Goal: Information Seeking & Learning: Understand process/instructions

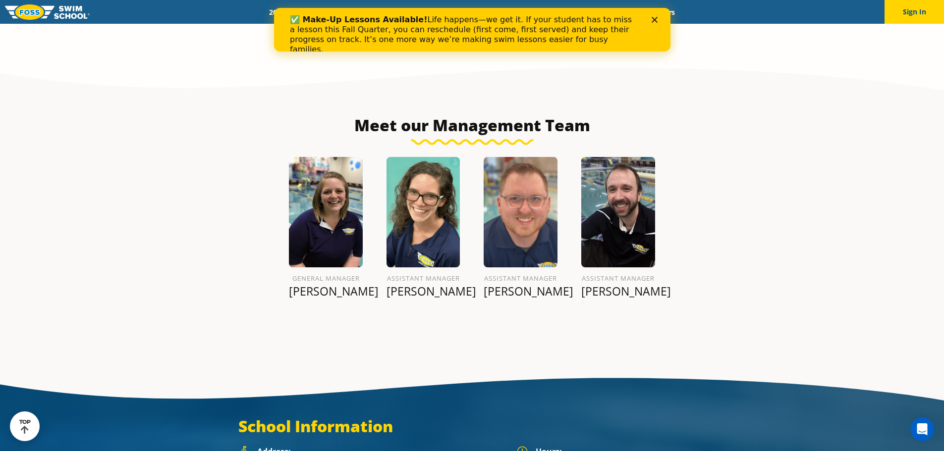
scroll to position [991, 0]
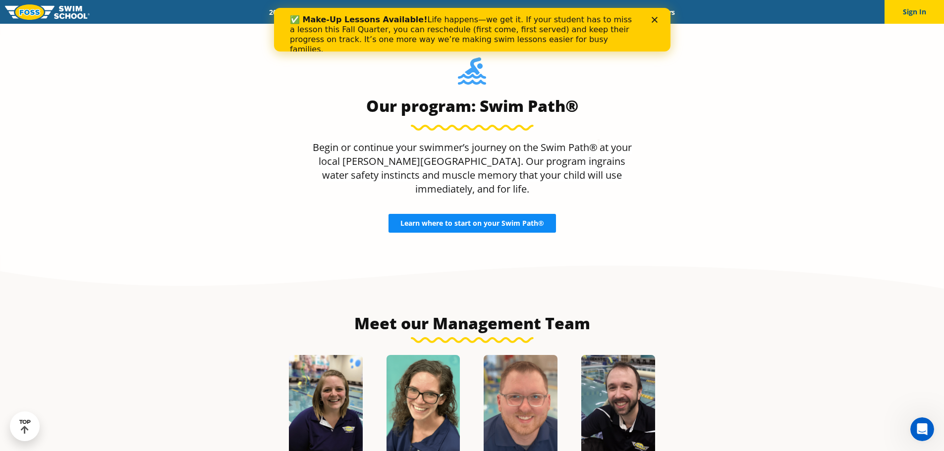
click at [504, 220] on span "Learn where to start on your Swim Path®" at bounding box center [472, 223] width 144 height 7
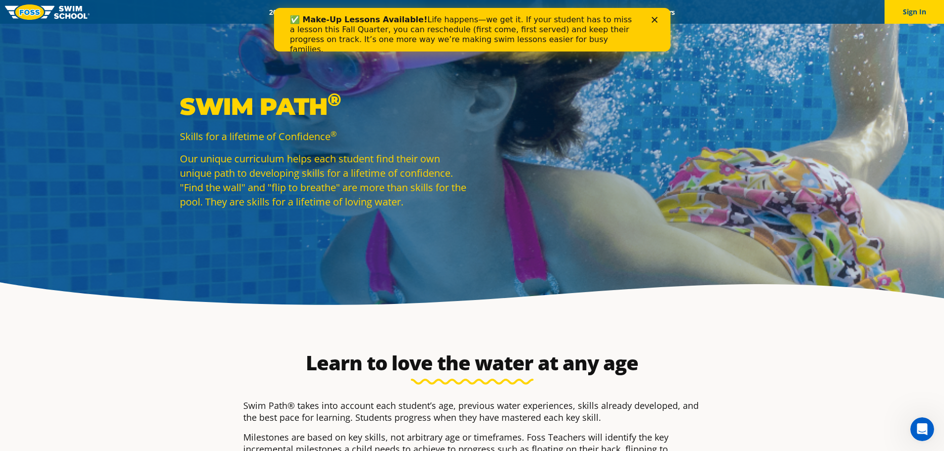
click at [652, 20] on icon "Close" at bounding box center [654, 20] width 6 height 6
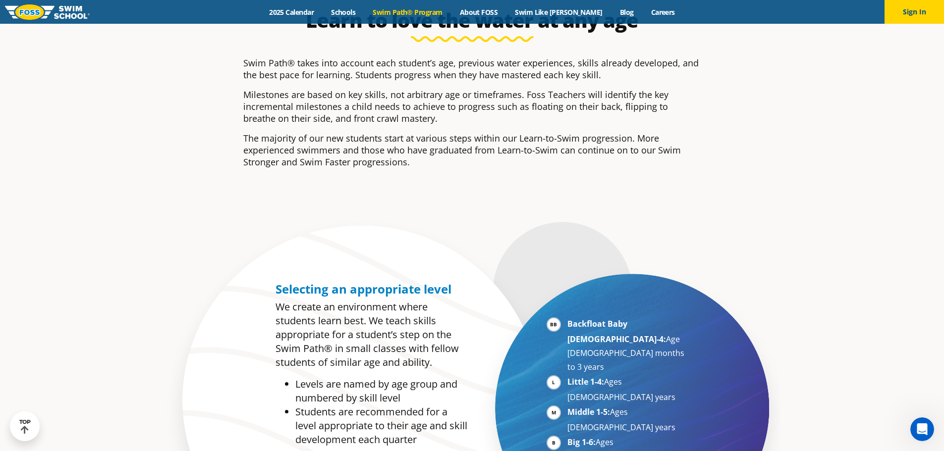
scroll to position [396, 0]
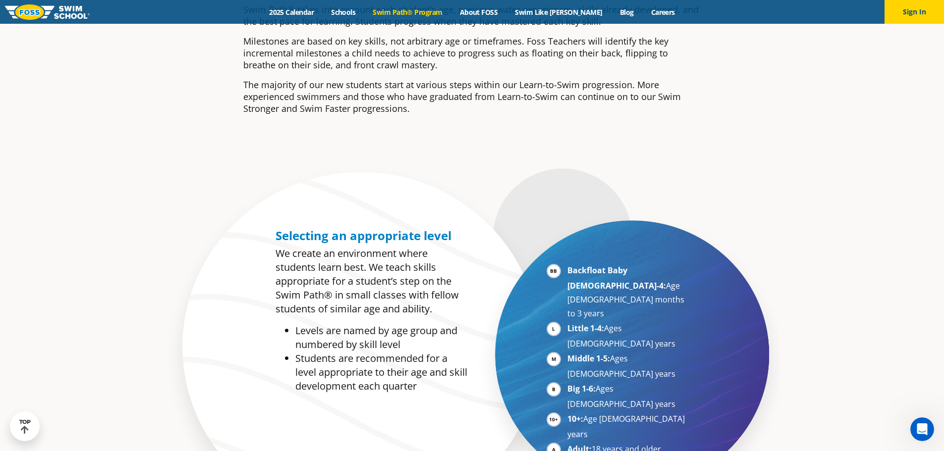
click at [567, 270] on li "Backfloat Baby [DEMOGRAPHIC_DATA]-4: Age [DEMOGRAPHIC_DATA] months to 3 years" at bounding box center [627, 292] width 121 height 57
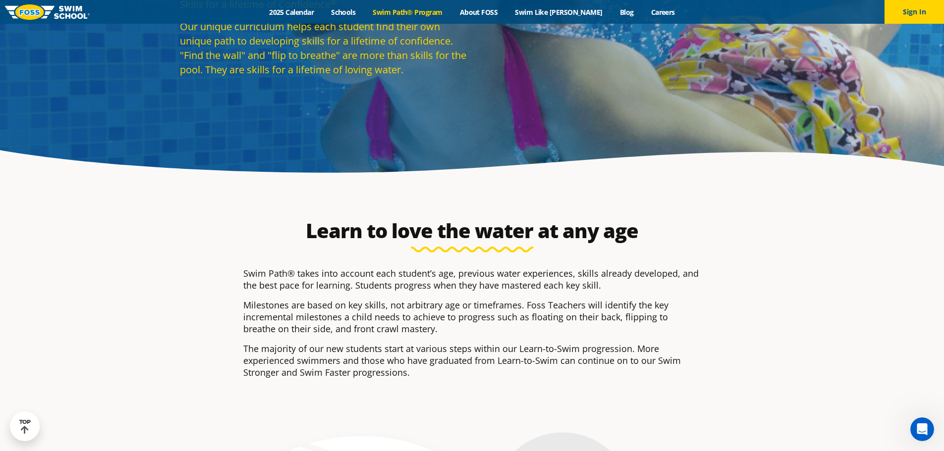
scroll to position [0, 0]
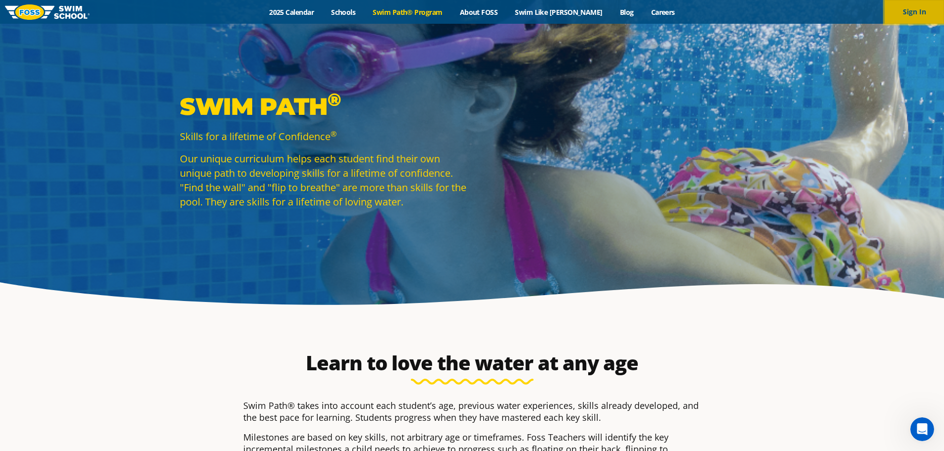
click at [911, 9] on button "Sign In" at bounding box center [913, 12] width 59 height 24
